Goal: Information Seeking & Learning: Learn about a topic

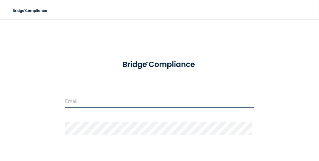
click at [75, 103] on input "email" at bounding box center [159, 100] width 189 height 13
type input "[EMAIL_ADDRESS][DOMAIN_NAME]"
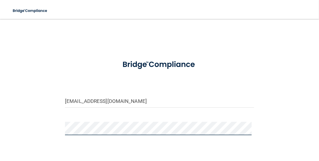
scroll to position [47, 0]
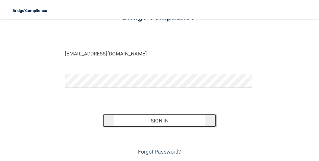
click at [154, 121] on button "Sign In" at bounding box center [159, 120] width 113 height 13
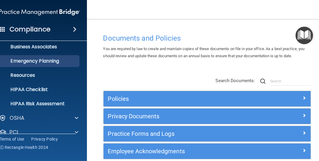
scroll to position [85, 0]
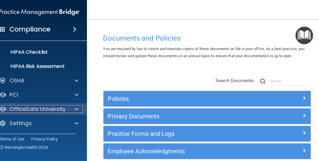
click at [63, 107] on div "OfficeSafe University" at bounding box center [32, 109] width 74 height 7
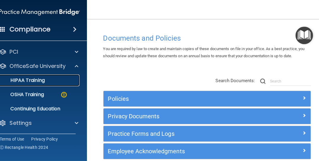
click at [39, 82] on p "HIPAA Training" at bounding box center [20, 80] width 49 height 6
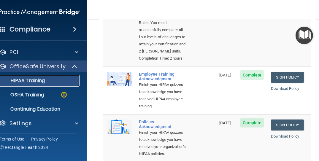
scroll to position [190, 0]
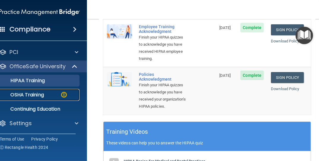
click at [35, 95] on p "OSHA Training" at bounding box center [20, 95] width 48 height 6
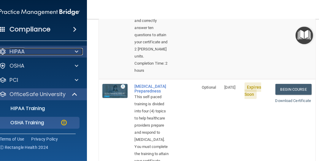
click at [22, 52] on p "HIPAA" at bounding box center [17, 51] width 15 height 7
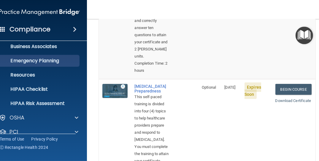
scroll to position [95, 0]
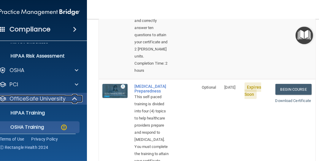
click at [46, 100] on p "OfficeSafe University" at bounding box center [38, 98] width 56 height 7
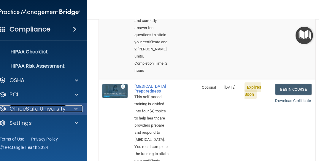
scroll to position [85, 0]
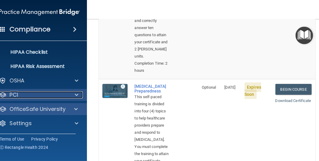
click at [65, 94] on div "PCI" at bounding box center [32, 94] width 74 height 7
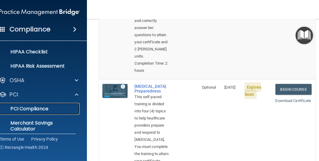
click at [41, 109] on p "PCI Compliance" at bounding box center [36, 109] width 81 height 6
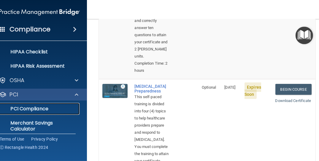
scroll to position [119, 0]
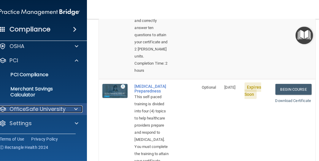
click at [52, 107] on p "OfficeSafe University" at bounding box center [38, 109] width 56 height 7
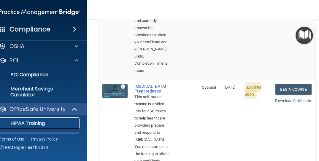
click at [39, 118] on link "HIPAA Training" at bounding box center [32, 123] width 93 height 12
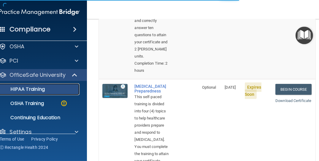
scroll to position [361, 0]
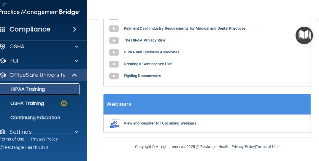
click at [31, 89] on p "HIPAA Training" at bounding box center [20, 89] width 49 height 6
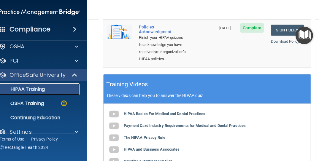
scroll to position [47, 0]
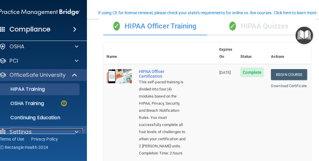
click at [13, 132] on p "Settings" at bounding box center [21, 131] width 22 height 7
click at [0, 129] on div at bounding box center [2, 131] width 7 height 7
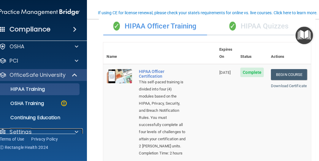
scroll to position [0, 0]
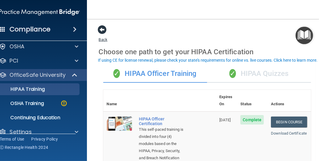
click at [102, 27] on span at bounding box center [102, 29] width 9 height 9
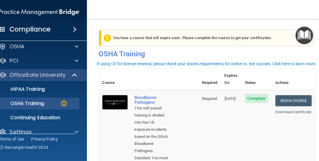
click at [23, 27] on h4 "Compliance" at bounding box center [29, 29] width 41 height 8
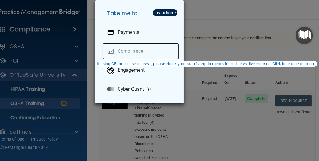
click at [123, 50] on link "Compliance" at bounding box center [140, 51] width 77 height 17
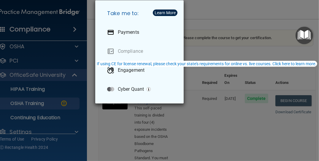
click at [38, 30] on div "Take me to: Payments Compliance Engagement Cyber Quant" at bounding box center [159, 80] width 319 height 161
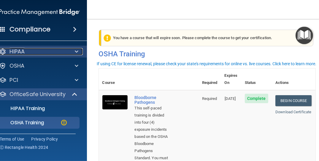
click at [25, 51] on div "HIPAA" at bounding box center [32, 51] width 74 height 7
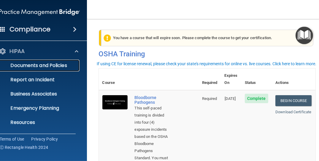
click at [44, 67] on p "Documents and Policies" at bounding box center [36, 66] width 81 height 6
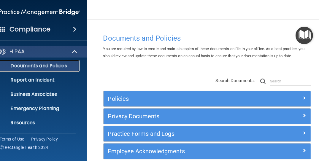
scroll to position [28, 0]
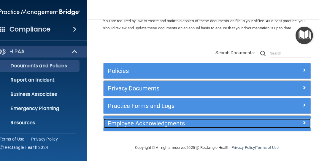
click at [127, 123] on h5 "Employee Acknowledgments" at bounding box center [181, 123] width 146 height 7
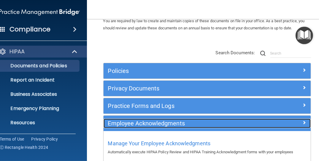
scroll to position [60, 0]
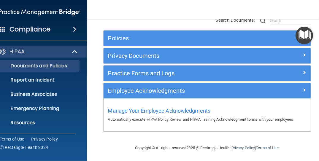
click at [0, 27] on span at bounding box center [2, 28] width 5 height 5
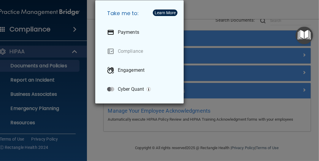
click at [65, 21] on div "Take me to: Payments Compliance Engagement Cyber Quant" at bounding box center [159, 80] width 319 height 161
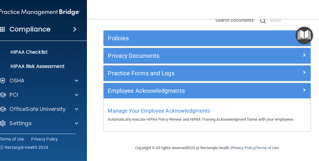
scroll to position [0, 0]
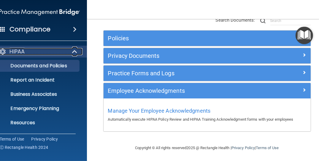
click at [15, 52] on p "HIPAA" at bounding box center [17, 51] width 15 height 7
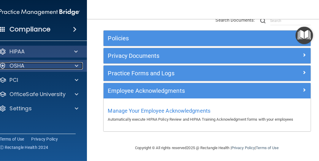
click at [15, 64] on p "OSHA" at bounding box center [17, 65] width 15 height 7
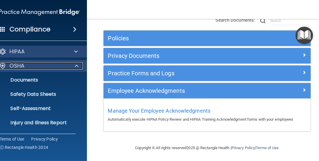
click at [21, 63] on p "OSHA" at bounding box center [17, 65] width 15 height 7
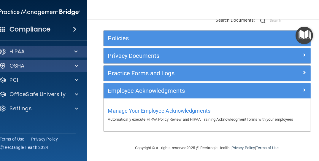
click at [60, 70] on div "OSHA" at bounding box center [39, 66] width 95 height 12
click at [73, 62] on div "OSHA" at bounding box center [39, 66] width 95 height 12
click at [0, 64] on div at bounding box center [2, 65] width 7 height 7
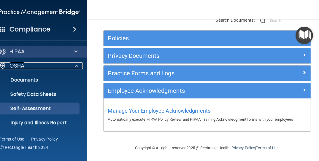
scroll to position [47, 0]
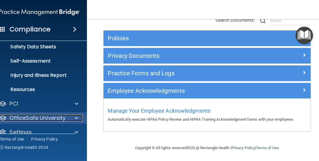
click at [37, 116] on p "OfficeSafe University" at bounding box center [38, 117] width 56 height 7
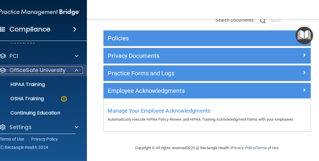
click at [75, 70] on span at bounding box center [77, 70] width 4 height 7
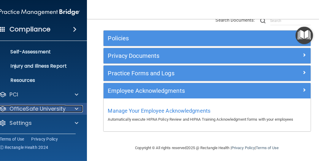
scroll to position [56, 0]
click at [63, 107] on p "OfficeSafe University" at bounding box center [38, 109] width 56 height 7
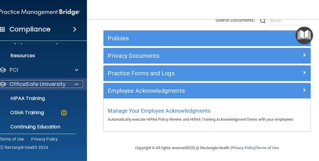
scroll to position [95, 0]
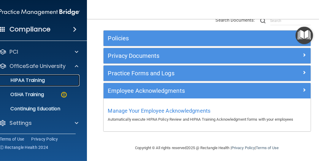
click at [35, 80] on p "HIPAA Training" at bounding box center [20, 80] width 49 height 6
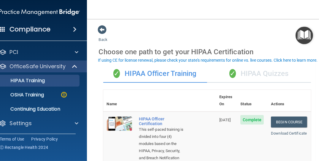
click at [299, 34] on img "Open Resource Center" at bounding box center [303, 35] width 17 height 17
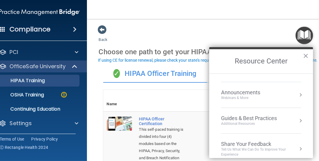
scroll to position [100, 0]
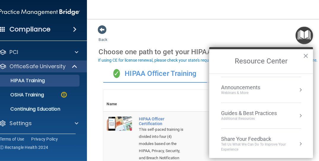
click at [305, 52] on button "×" at bounding box center [306, 55] width 6 height 9
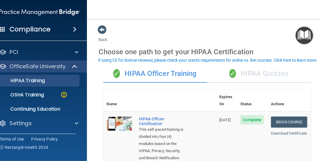
click at [37, 12] on img at bounding box center [39, 12] width 81 height 12
click at [100, 29] on span at bounding box center [102, 29] width 9 height 9
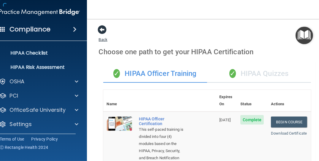
scroll to position [85, 0]
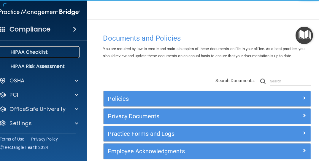
click at [46, 51] on p "HIPAA Checklist" at bounding box center [36, 52] width 81 height 6
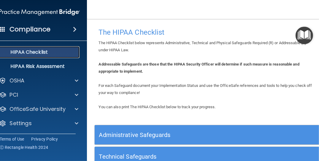
scroll to position [84, 0]
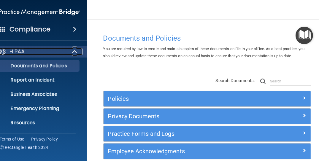
click at [1, 48] on div at bounding box center [2, 51] width 7 height 7
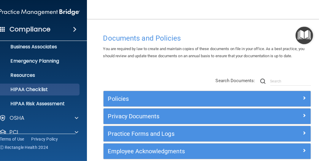
scroll to position [85, 0]
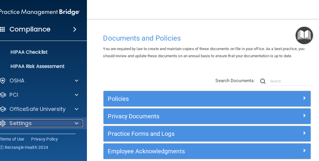
click at [75, 121] on span at bounding box center [77, 123] width 4 height 7
click at [3, 121] on div at bounding box center [2, 123] width 7 height 7
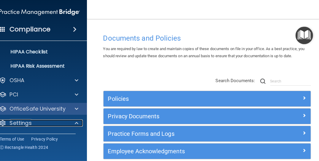
scroll to position [132, 0]
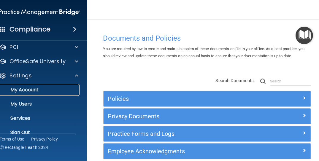
click at [26, 88] on p "My Account" at bounding box center [36, 90] width 81 height 6
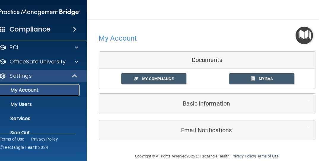
scroll to position [8, 0]
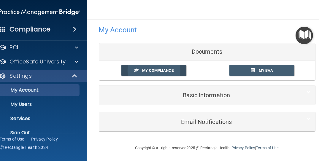
click at [148, 68] on span "My Compliance" at bounding box center [157, 70] width 31 height 4
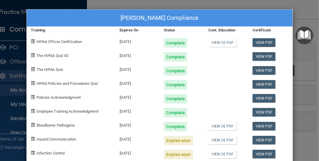
scroll to position [25, 0]
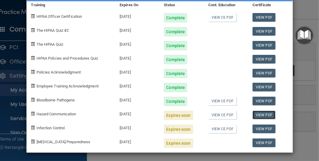
click at [261, 113] on link "View PDF" at bounding box center [263, 115] width 23 height 9
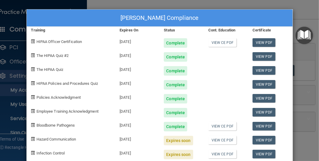
click at [16, 12] on div "Vici Buck's Compliance Training Expires On Status Cont. Education Certificate H…" at bounding box center [159, 80] width 319 height 161
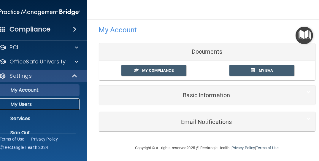
click at [22, 104] on p "My Users" at bounding box center [36, 104] width 81 height 6
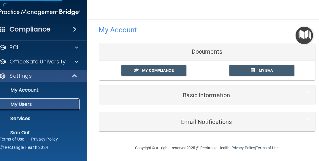
select select "20"
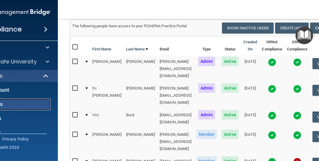
scroll to position [95, 0]
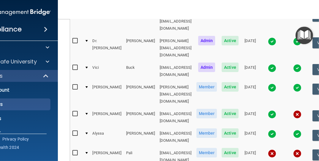
click at [201, 148] on span "Member" at bounding box center [206, 152] width 21 height 9
click at [224, 148] on span "Active" at bounding box center [230, 152] width 17 height 9
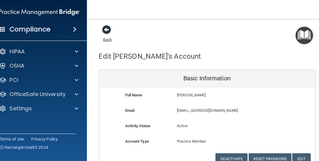
click at [106, 28] on span at bounding box center [106, 29] width 9 height 9
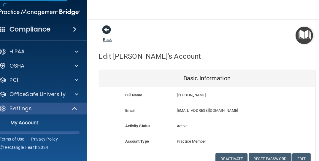
select select "20"
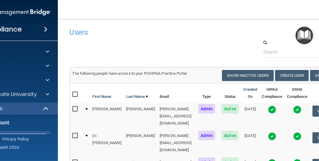
scroll to position [47, 0]
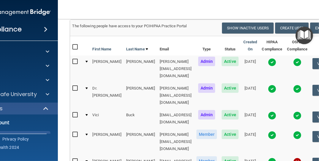
click at [72, 86] on input "checkbox" at bounding box center [75, 88] width 7 height 5
checkbox input "true"
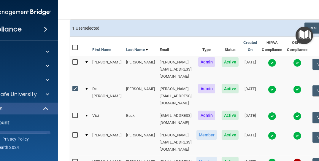
click at [73, 113] on input "checkbox" at bounding box center [75, 115] width 7 height 5
checkbox input "true"
click at [72, 87] on input "checkbox" at bounding box center [75, 89] width 7 height 5
checkbox input "false"
click at [72, 113] on input "checkbox" at bounding box center [75, 115] width 7 height 5
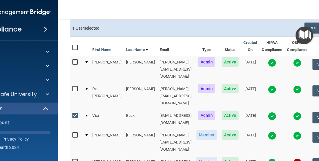
checkbox input "false"
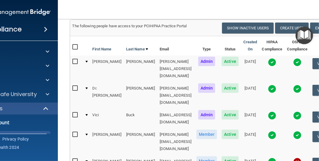
click at [85, 114] on div at bounding box center [86, 115] width 2 height 2
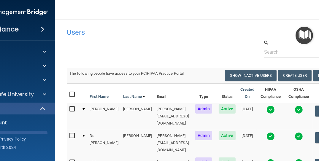
scroll to position [95, 0]
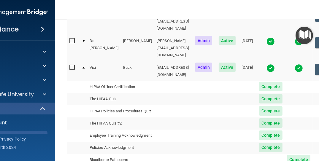
click at [82, 67] on div at bounding box center [83, 68] width 2 height 2
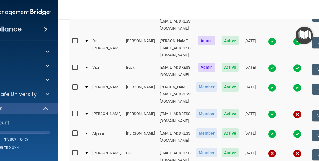
scroll to position [47, 0]
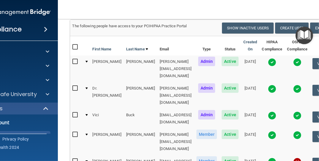
click at [82, 82] on td at bounding box center [86, 95] width 8 height 27
click at [85, 87] on div at bounding box center [86, 88] width 2 height 2
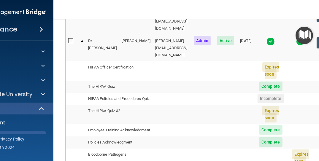
scroll to position [0, 0]
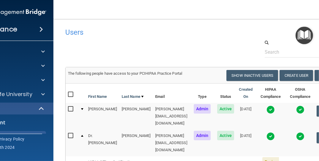
click at [78, 130] on td at bounding box center [82, 143] width 8 height 26
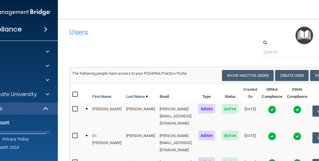
scroll to position [47, 0]
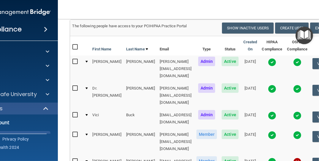
click at [85, 134] on div at bounding box center [86, 135] width 2 height 2
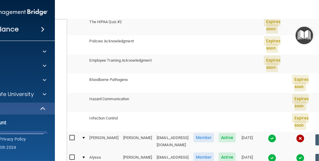
scroll to position [285, 0]
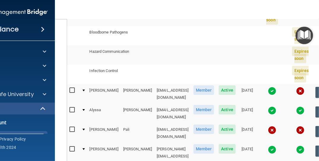
click at [82, 109] on div at bounding box center [83, 110] width 2 height 2
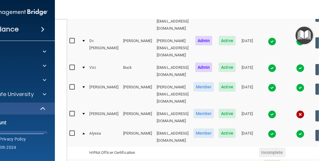
scroll to position [47, 0]
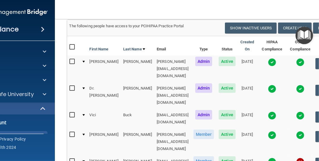
click at [79, 109] on td at bounding box center [83, 119] width 8 height 20
click at [82, 114] on div at bounding box center [83, 115] width 2 height 2
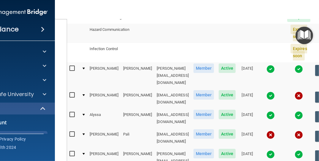
scroll to position [285, 0]
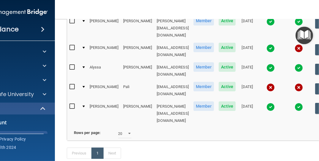
click at [82, 106] on div at bounding box center [83, 107] width 2 height 2
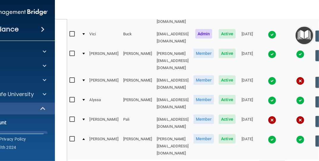
scroll to position [81, 0]
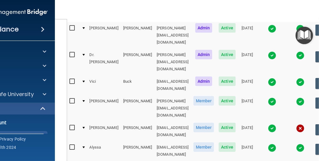
click at [82, 81] on div at bounding box center [83, 82] width 2 height 2
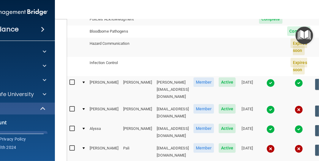
scroll to position [271, 0]
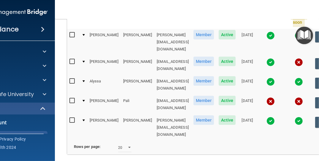
click at [82, 120] on div at bounding box center [83, 121] width 2 height 2
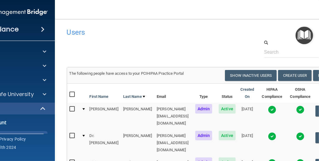
scroll to position [47, 0]
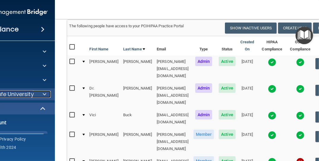
click at [21, 92] on p "OfficeSafe University" at bounding box center [6, 94] width 56 height 7
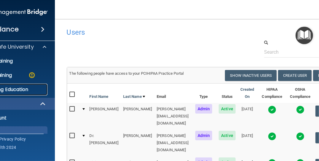
click at [17, 88] on p "Continuing Education" at bounding box center [4, 90] width 81 height 6
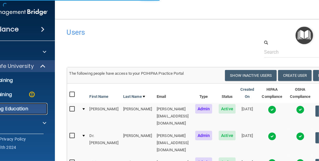
scroll to position [28, 0]
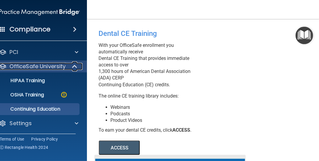
click at [62, 63] on p "OfficeSafe University" at bounding box center [38, 66] width 56 height 7
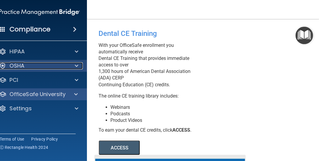
click at [56, 67] on div "OSHA" at bounding box center [32, 65] width 74 height 7
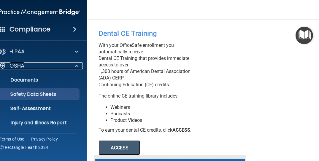
scroll to position [47, 0]
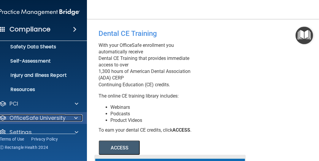
click at [43, 115] on p "OfficeSafe University" at bounding box center [38, 117] width 56 height 7
click at [74, 114] on span at bounding box center [75, 117] width 5 height 7
click at [74, 114] on span at bounding box center [76, 117] width 4 height 7
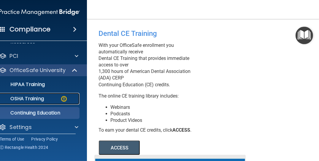
click at [35, 97] on p "OSHA Training" at bounding box center [20, 99] width 48 height 6
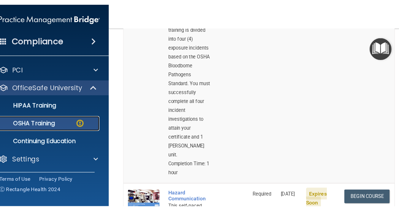
scroll to position [142, 0]
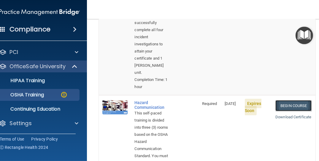
click at [293, 106] on link "Begin Course" at bounding box center [293, 105] width 36 height 11
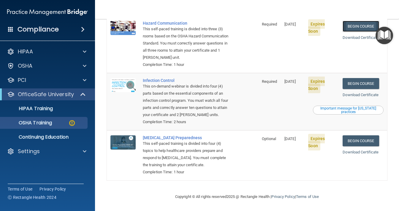
scroll to position [138, 0]
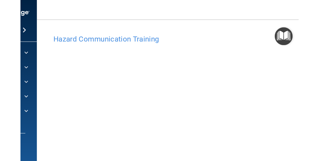
scroll to position [37, 0]
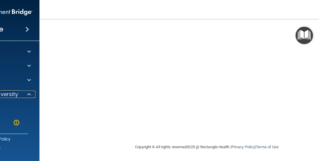
scroll to position [11, 0]
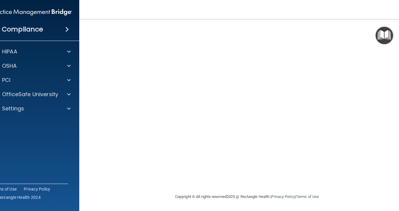
scroll to position [12, 0]
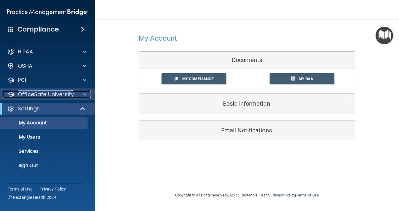
click at [55, 95] on p "OfficeSafe University" at bounding box center [46, 94] width 56 height 7
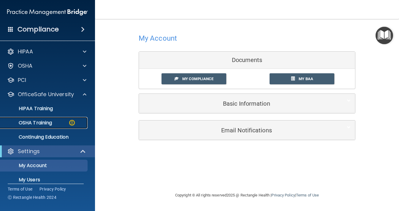
click at [48, 122] on p "OSHA Training" at bounding box center [28, 123] width 48 height 6
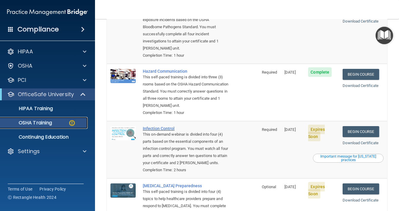
scroll to position [138, 0]
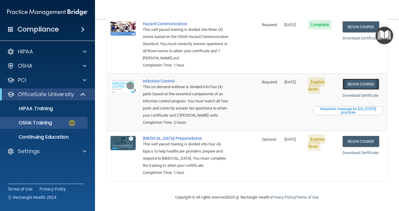
click at [318, 79] on link "Begin Course" at bounding box center [360, 84] width 36 height 11
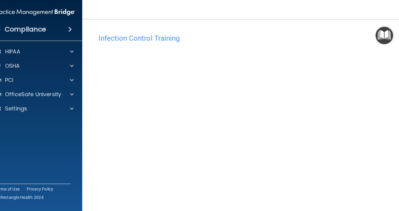
scroll to position [43, 0]
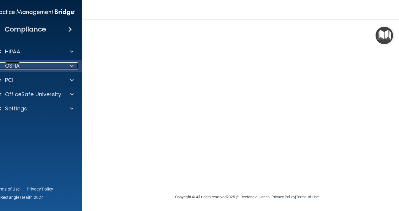
click at [19, 66] on div "OSHA" at bounding box center [27, 65] width 74 height 7
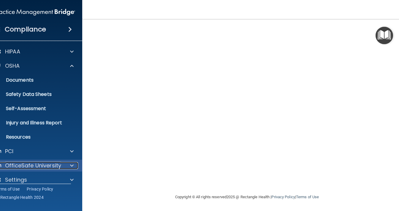
click at [40, 166] on p "OfficeSafe University" at bounding box center [33, 165] width 56 height 7
click at [53, 164] on p "OfficeSafe University" at bounding box center [33, 165] width 56 height 7
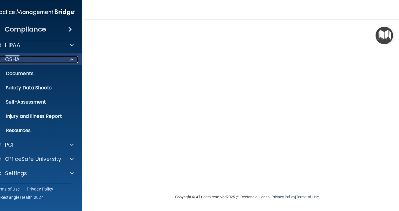
click at [20, 58] on div "OSHA" at bounding box center [27, 59] width 74 height 7
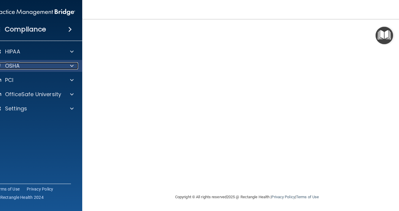
scroll to position [0, 0]
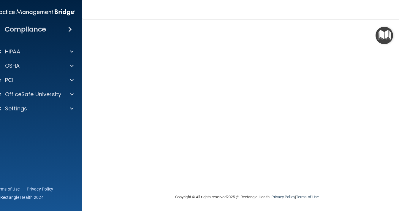
click at [35, 29] on h4 "Compliance" at bounding box center [25, 29] width 41 height 8
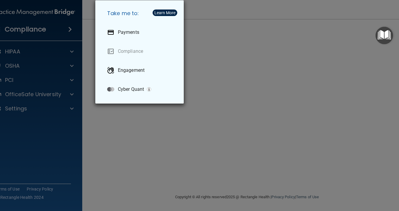
click at [232, 40] on div "Take me to: Payments Compliance Engagement Cyber Quant" at bounding box center [199, 105] width 399 height 211
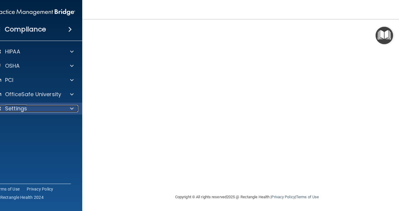
click at [9, 111] on p "Settings" at bounding box center [16, 108] width 22 height 7
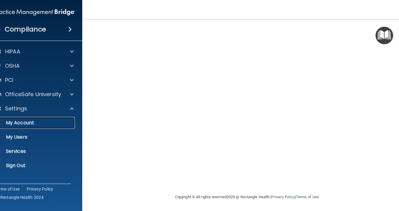
click at [22, 119] on link "My Account" at bounding box center [27, 123] width 93 height 12
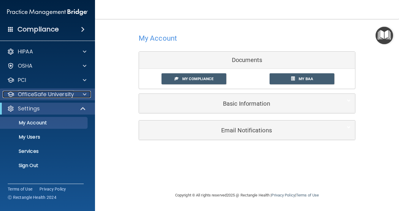
click at [52, 93] on p "OfficeSafe University" at bounding box center [46, 94] width 56 height 7
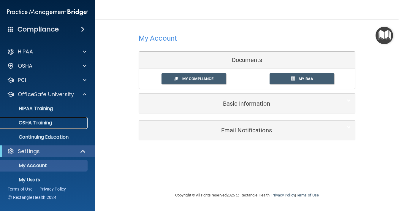
click at [45, 122] on p "OSHA Training" at bounding box center [28, 123] width 48 height 6
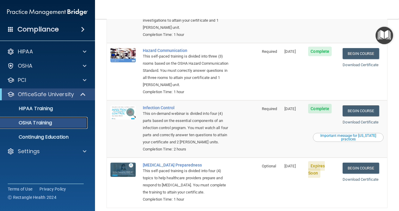
scroll to position [122, 0]
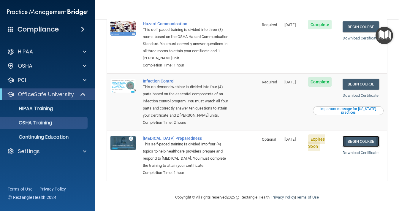
click at [357, 141] on link "Begin Course" at bounding box center [360, 141] width 36 height 11
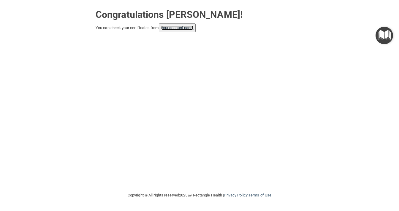
click at [193, 26] on link "your account page!" at bounding box center [177, 28] width 32 height 4
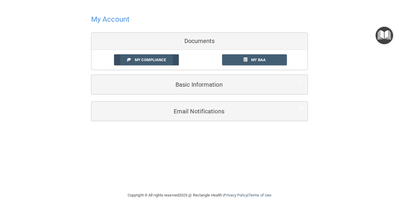
click at [150, 59] on span "My Compliance" at bounding box center [150, 60] width 31 height 4
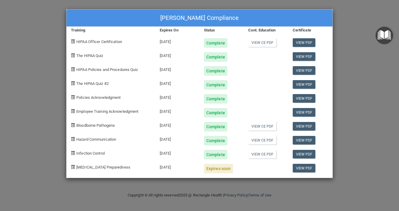
click at [4, 58] on div "[PERSON_NAME] Compliance Training Expires On Status Cont. Education Certificate…" at bounding box center [199, 105] width 399 height 211
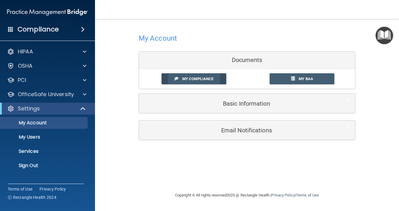
click at [200, 78] on span "My Compliance" at bounding box center [197, 79] width 31 height 4
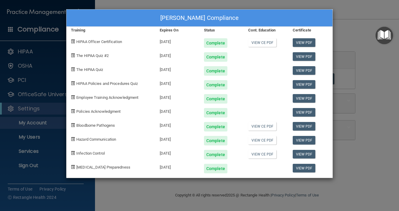
click at [356, 50] on div "[PERSON_NAME] Compliance Training Expires On Status Cont. Education Certificate…" at bounding box center [199, 105] width 399 height 211
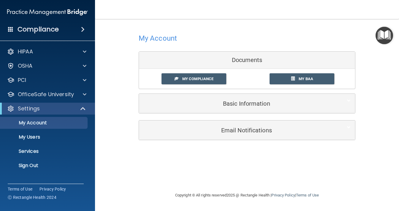
click at [45, 28] on h4 "Compliance" at bounding box center [37, 29] width 41 height 8
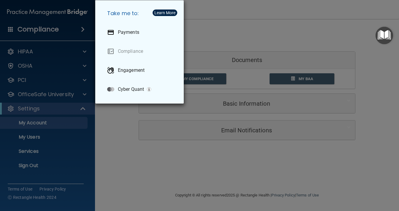
click at [231, 28] on div "Take me to: Payments Compliance Engagement Cyber Quant" at bounding box center [199, 105] width 399 height 211
